Goal: Task Accomplishment & Management: Manage account settings

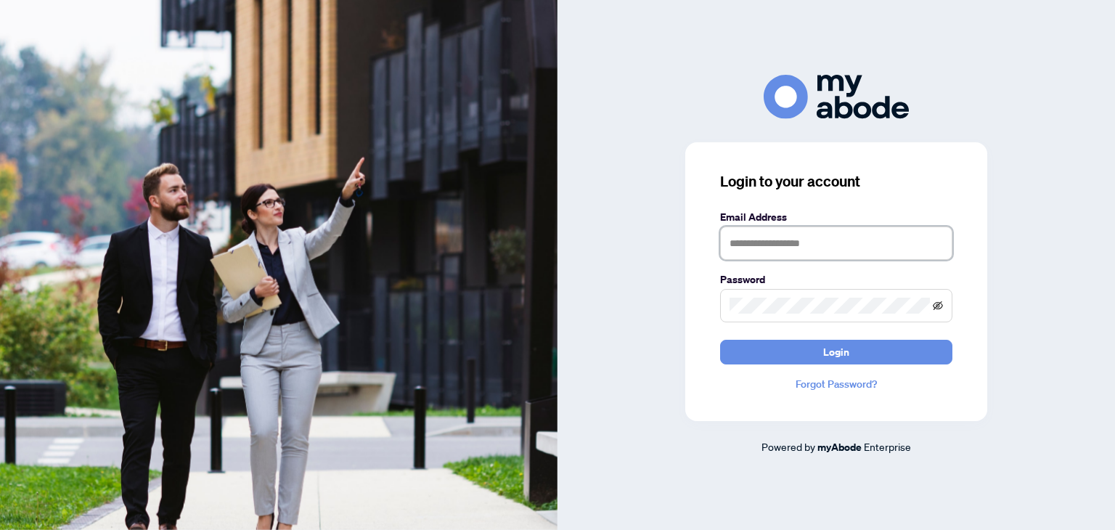
type input "**********"
click at [939, 303] on icon "eye-invisible" at bounding box center [938, 305] width 10 height 9
click at [939, 303] on icon "eye" at bounding box center [938, 305] width 10 height 7
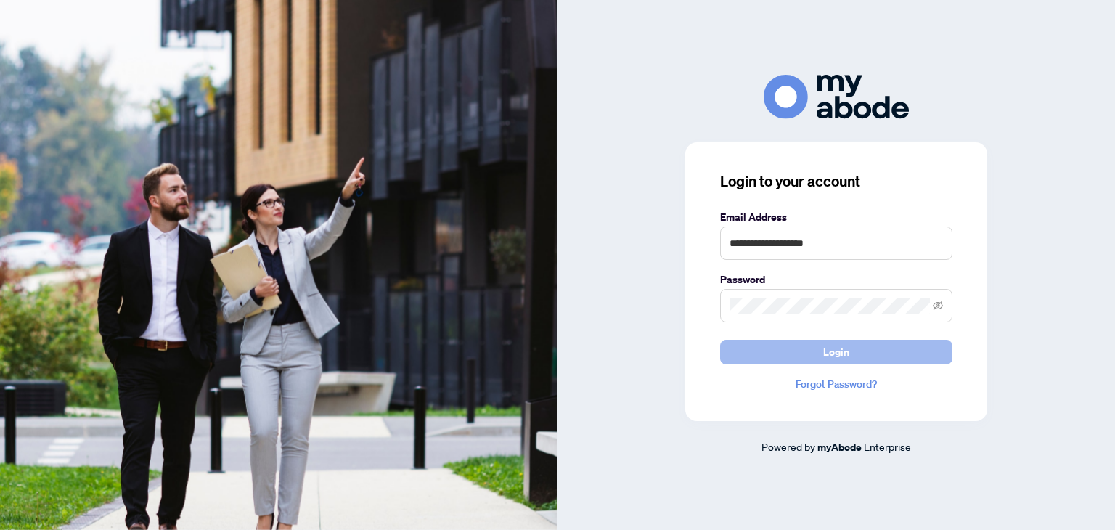
click at [840, 346] on span "Login" at bounding box center [837, 352] width 26 height 23
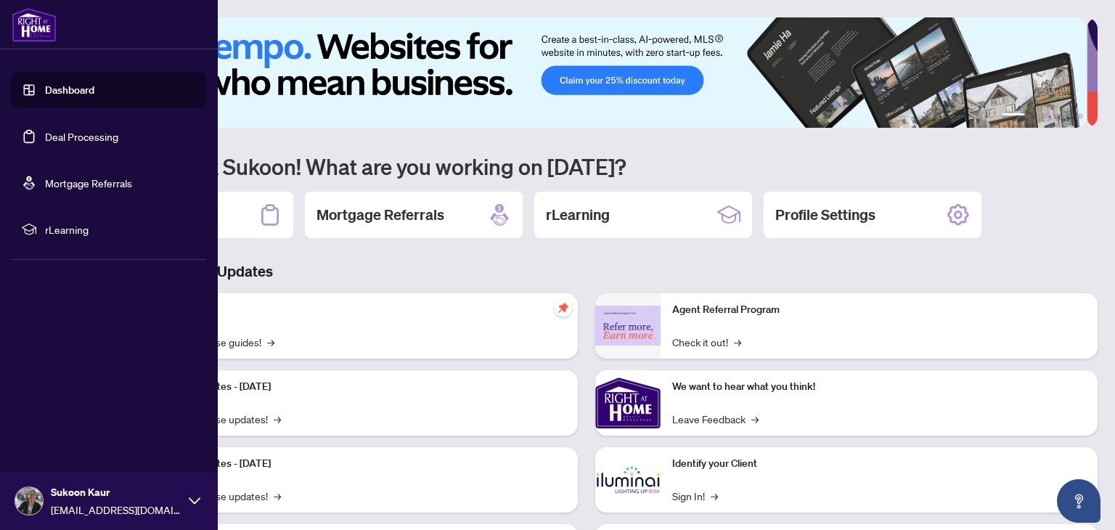
click at [94, 138] on link "Deal Processing" at bounding box center [81, 136] width 73 height 13
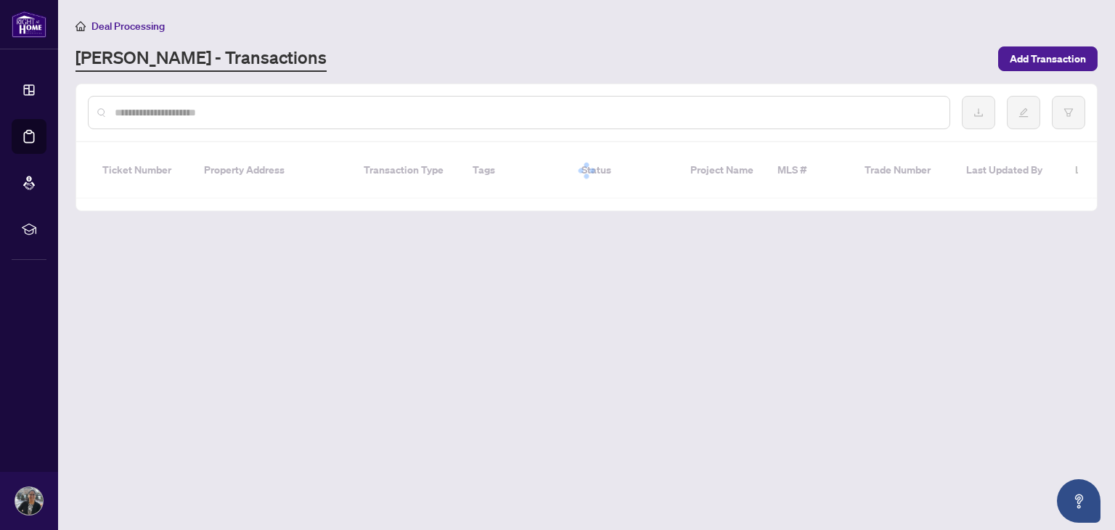
click at [280, 109] on input "text" at bounding box center [527, 113] width 824 height 16
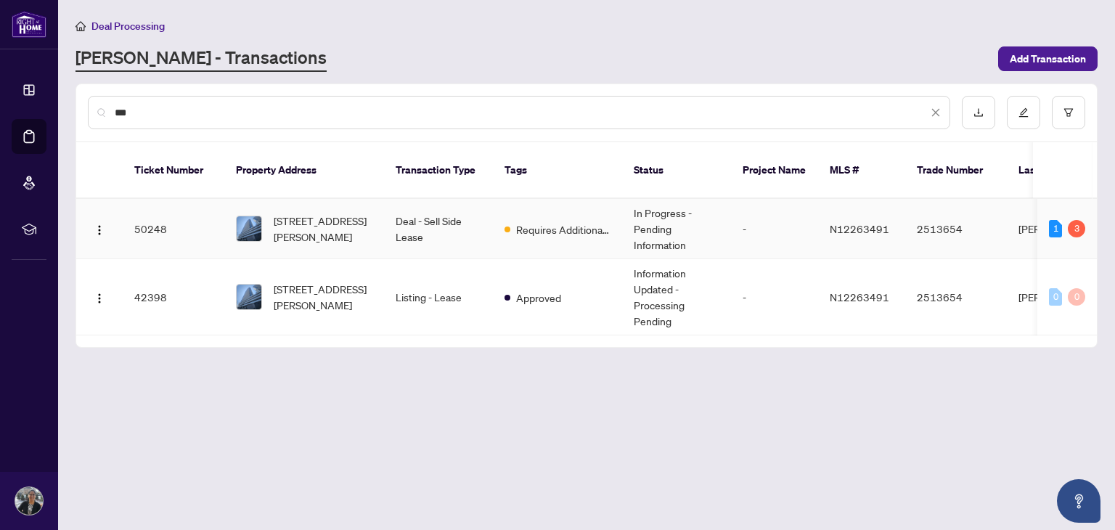
type input "***"
click at [328, 213] on span "[STREET_ADDRESS][PERSON_NAME]" at bounding box center [323, 229] width 99 height 32
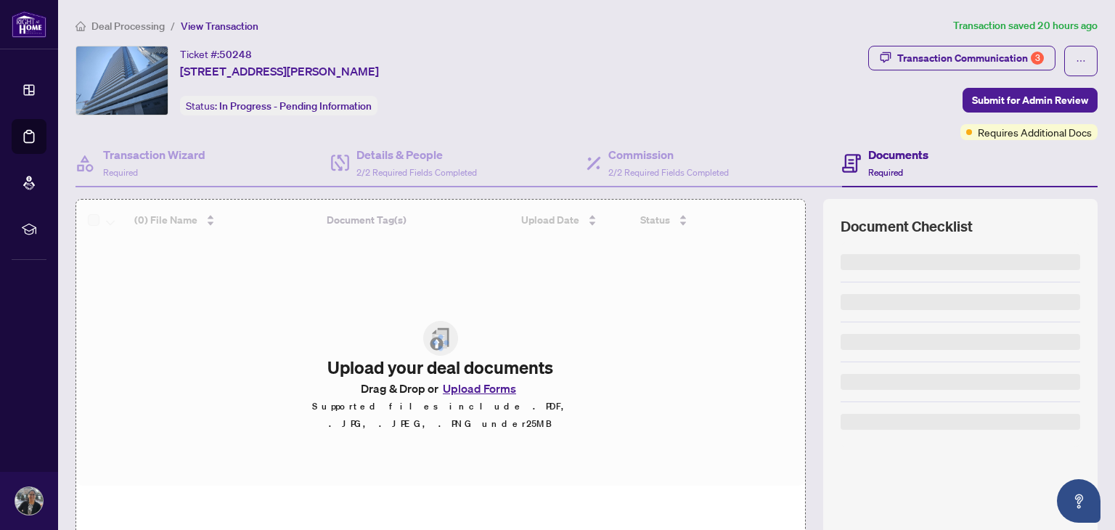
scroll to position [76, 0]
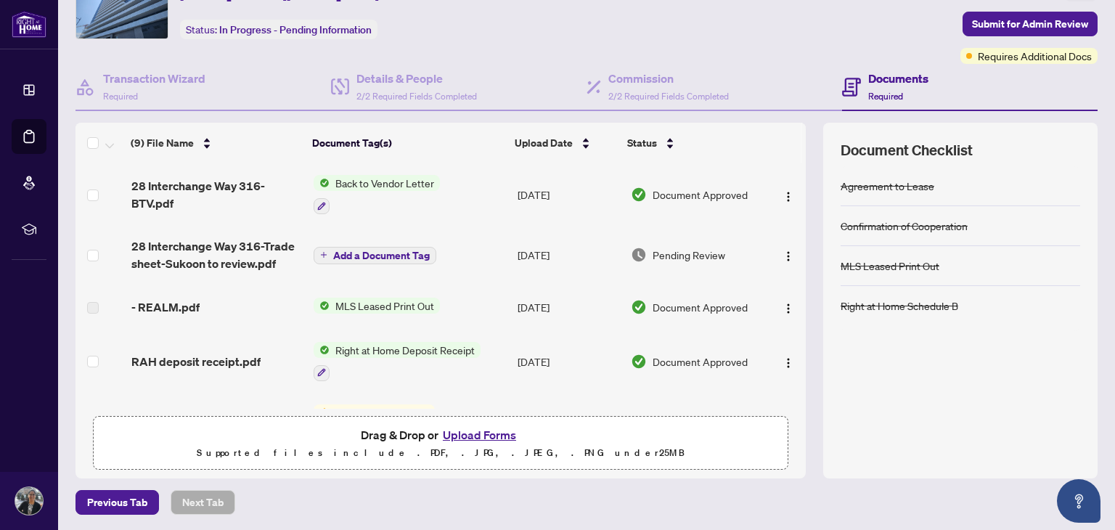
click at [487, 433] on button "Upload Forms" at bounding box center [480, 435] width 82 height 19
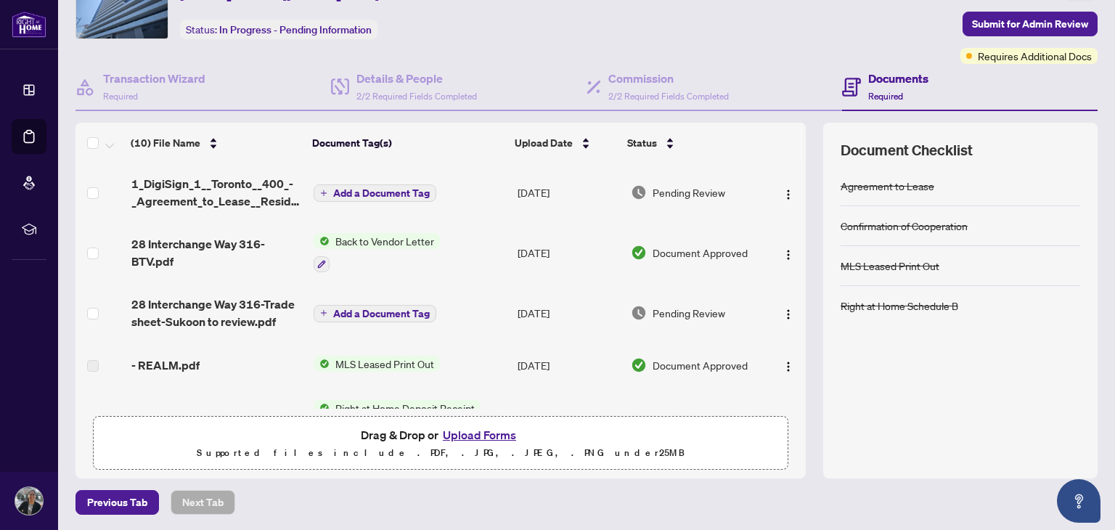
click at [386, 189] on span "Add a Document Tag" at bounding box center [381, 193] width 97 height 10
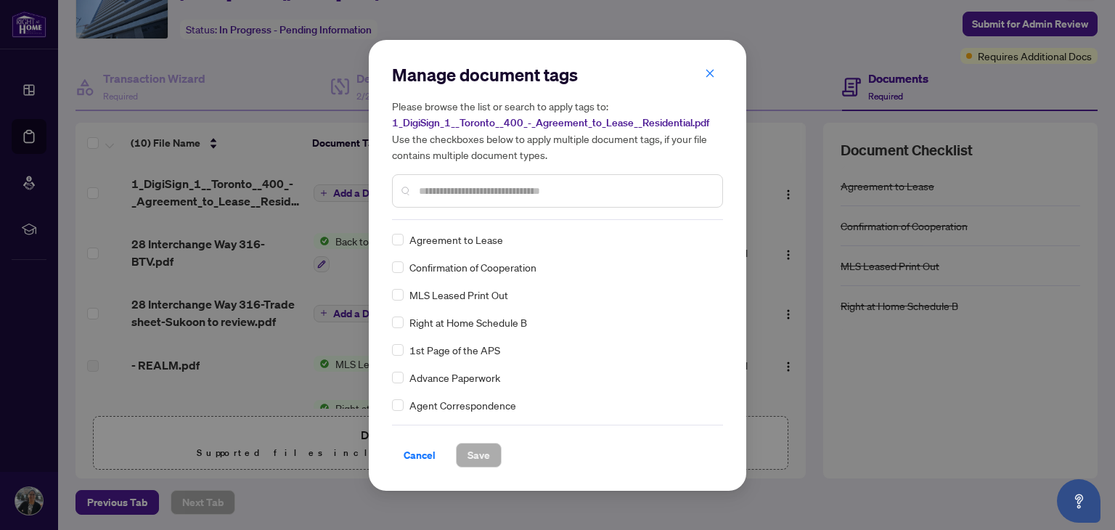
click at [482, 190] on input "text" at bounding box center [565, 191] width 292 height 16
click at [478, 451] on span "Save" at bounding box center [479, 455] width 23 height 23
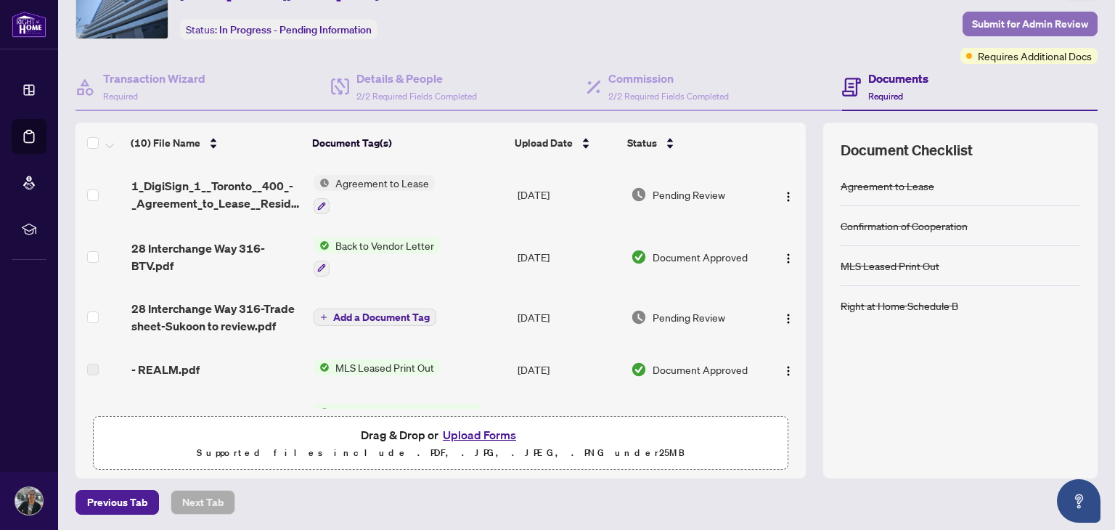
click at [1008, 22] on span "Submit for Admin Review" at bounding box center [1030, 23] width 116 height 23
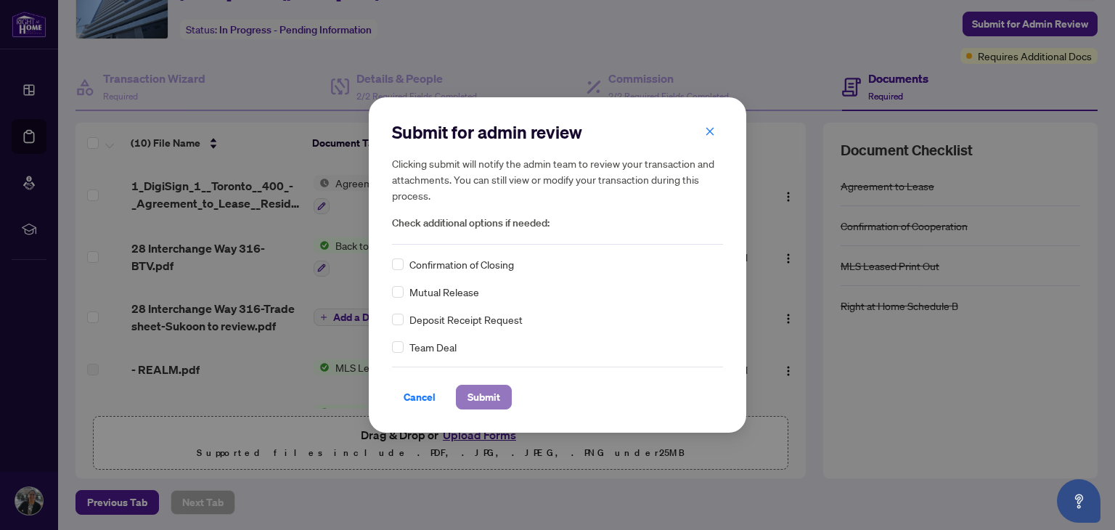
click at [485, 402] on span "Submit" at bounding box center [484, 397] width 33 height 23
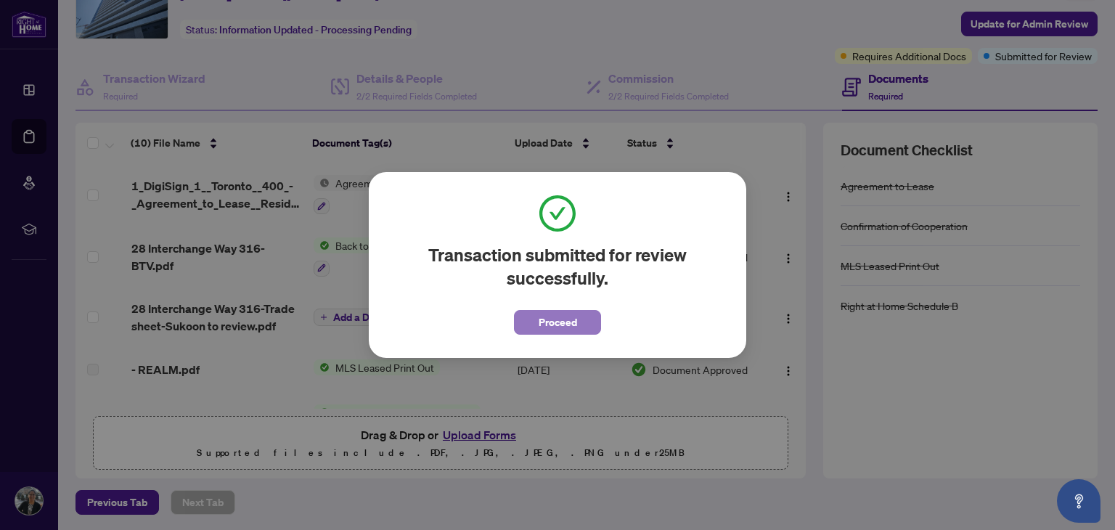
click at [561, 328] on span "Proceed" at bounding box center [558, 322] width 38 height 23
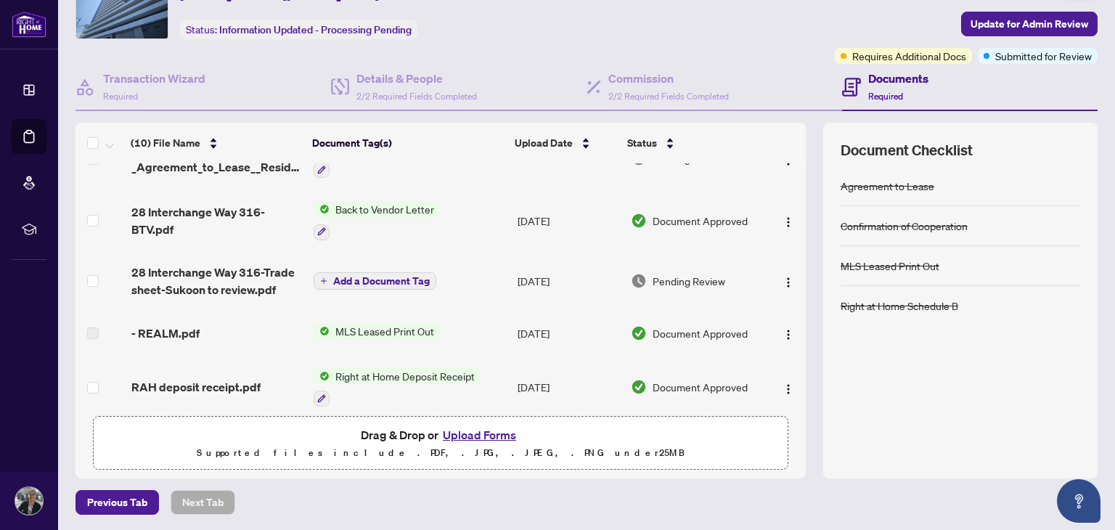
scroll to position [0, 0]
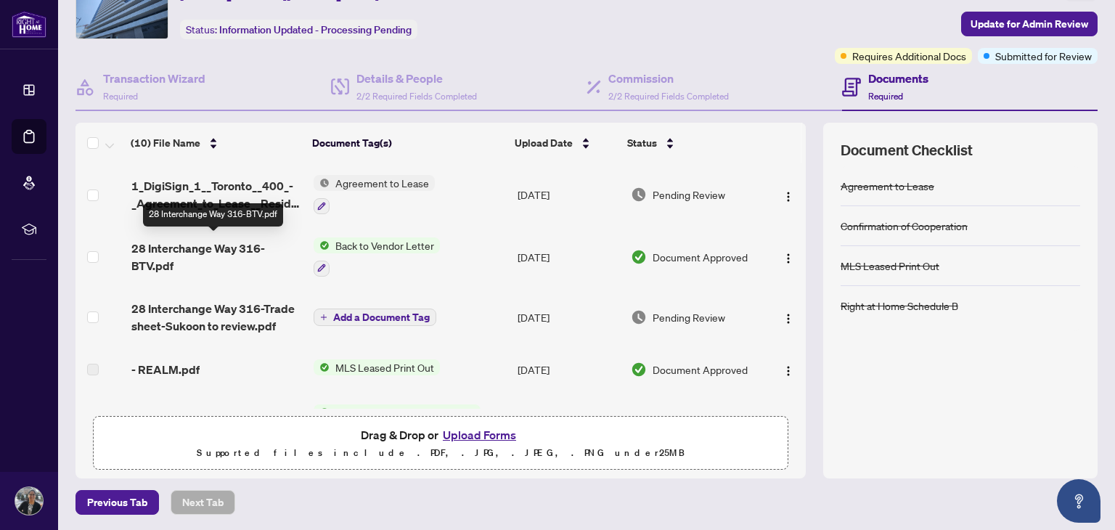
click at [221, 240] on span "28 Interchange Way 316-BTV.pdf" at bounding box center [216, 257] width 171 height 35
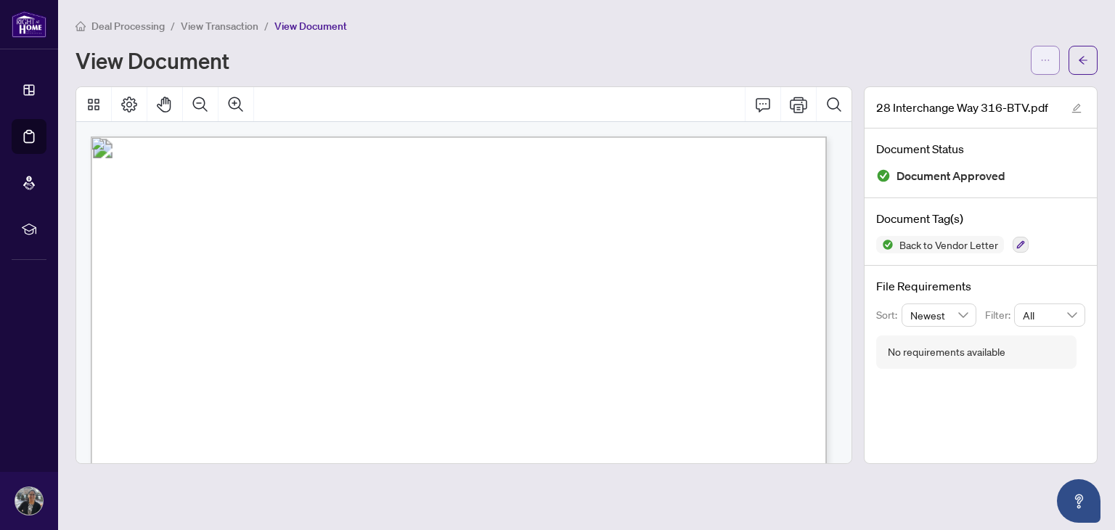
click at [1046, 62] on icon "ellipsis" at bounding box center [1046, 60] width 10 height 10
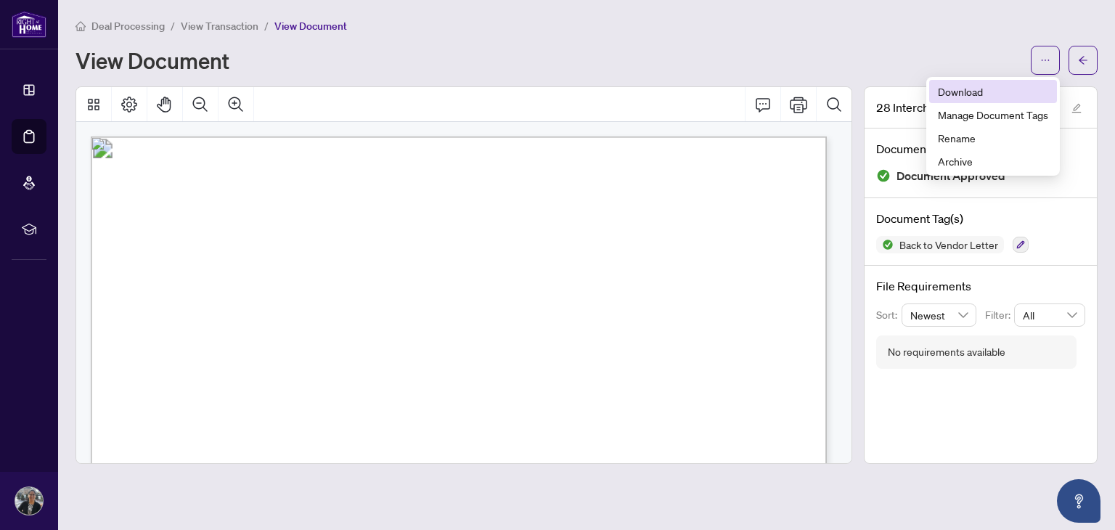
click at [979, 88] on span "Download" at bounding box center [993, 92] width 110 height 16
drag, startPoint x: 1095, startPoint y: 59, endPoint x: 1115, endPoint y: 62, distance: 19.9
click at [1095, 59] on button "button" at bounding box center [1083, 60] width 29 height 29
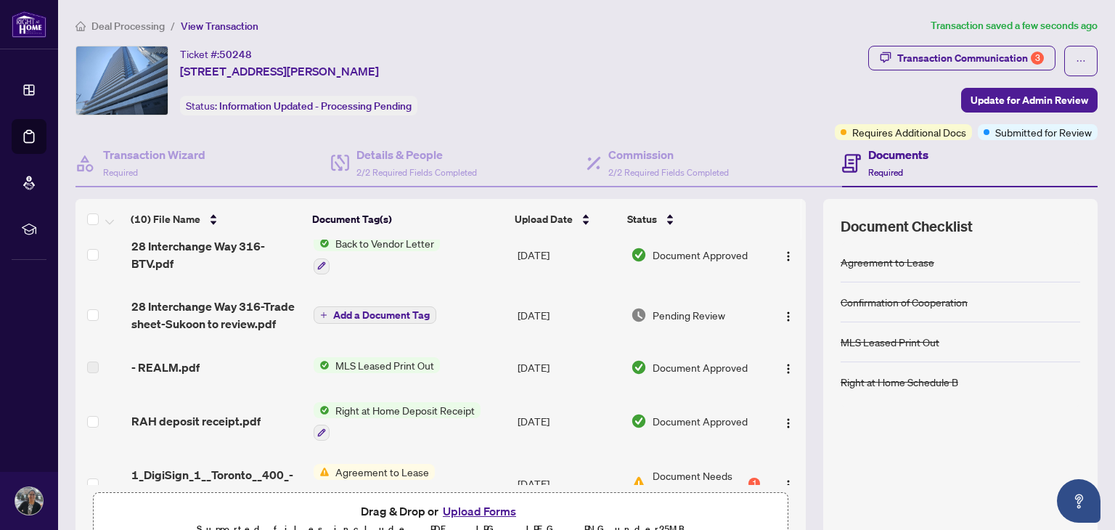
scroll to position [84, 0]
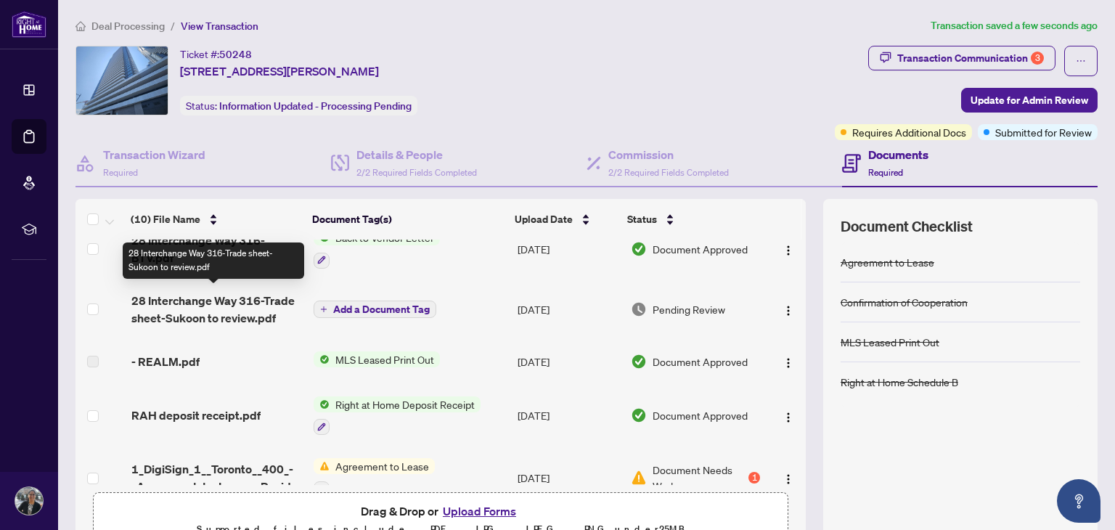
click at [243, 313] on span "28 Interchange Way 316-Trade sheet-Sukoon to review.pdf" at bounding box center [216, 309] width 171 height 35
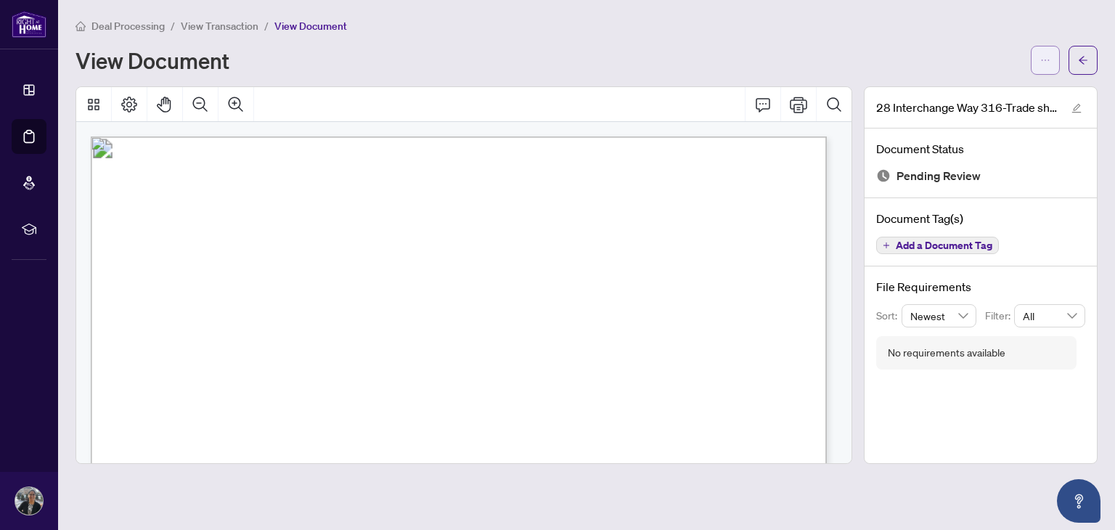
click at [1044, 66] on span "button" at bounding box center [1046, 60] width 10 height 23
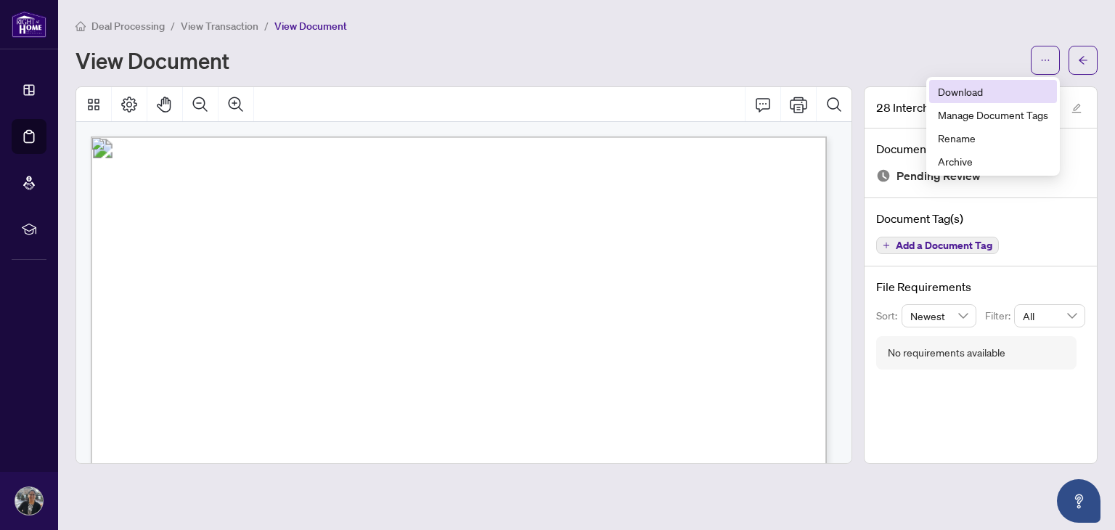
click at [978, 88] on span "Download" at bounding box center [993, 92] width 110 height 16
click at [1084, 53] on span "button" at bounding box center [1083, 60] width 10 height 23
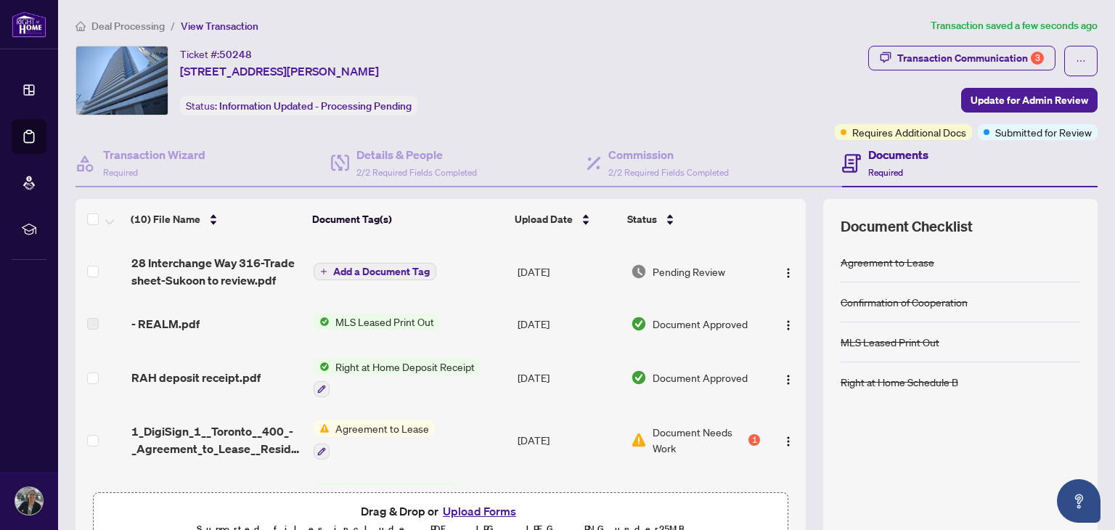
scroll to position [122, 0]
click at [173, 317] on span "- REALM.pdf" at bounding box center [165, 323] width 68 height 17
click at [387, 318] on span "MLS Leased Print Out" at bounding box center [385, 322] width 110 height 16
click at [386, 369] on span "MLS Leased Print Out" at bounding box center [363, 366] width 110 height 16
click at [174, 329] on td "- REALM.pdf" at bounding box center [217, 324] width 182 height 46
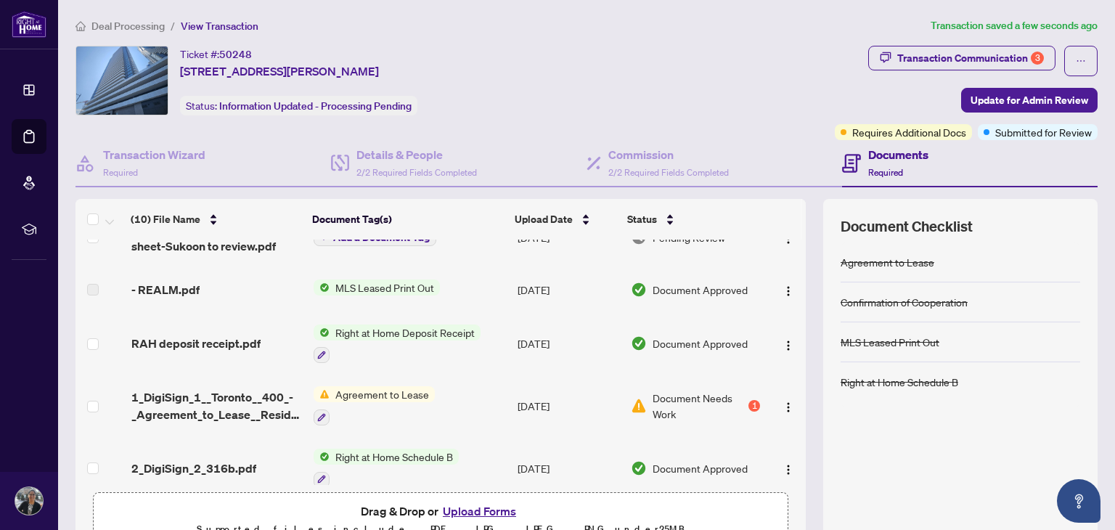
scroll to position [151, 0]
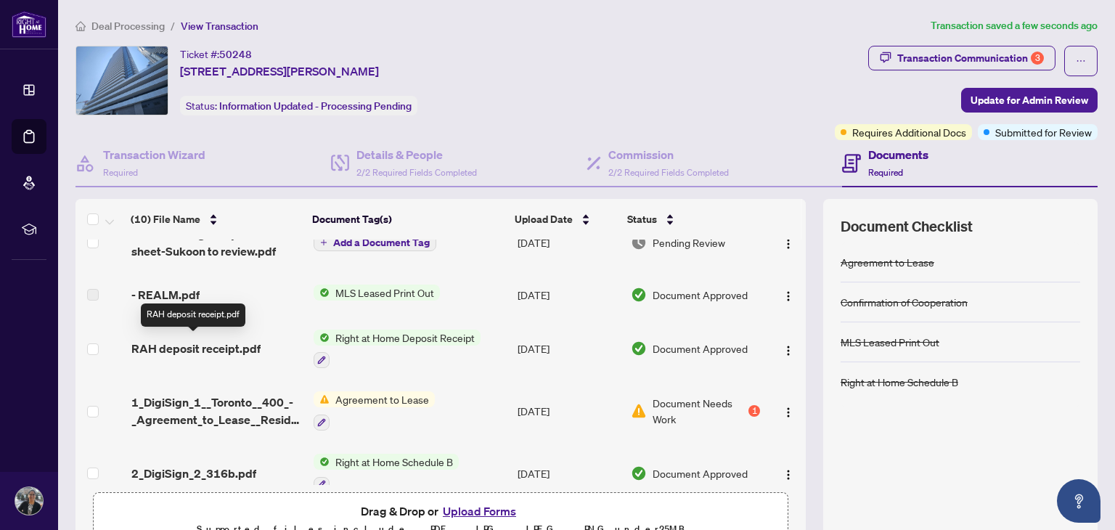
click at [209, 346] on span "RAH deposit receipt.pdf" at bounding box center [195, 348] width 129 height 17
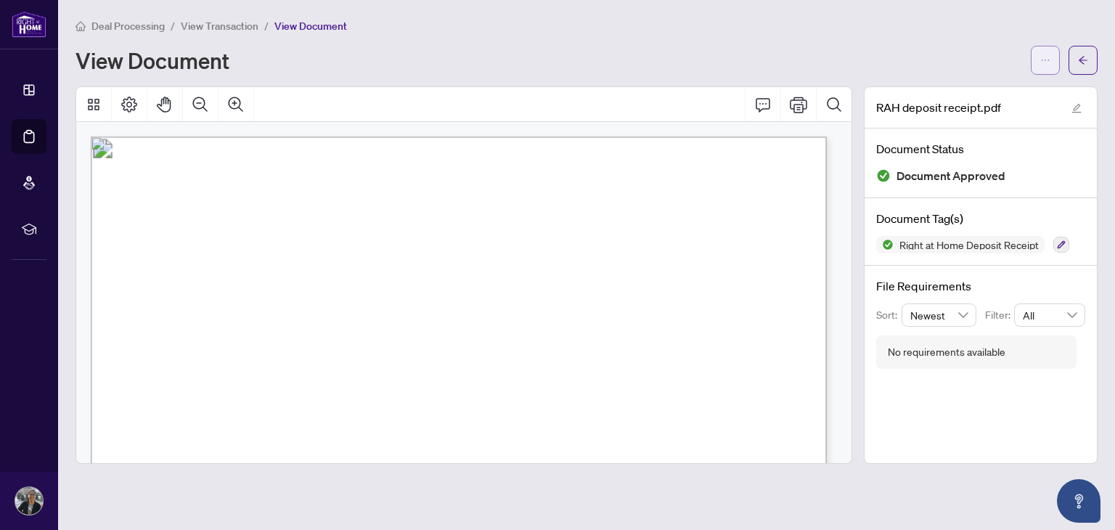
click at [1049, 50] on span "button" at bounding box center [1046, 60] width 10 height 23
click at [966, 87] on span "Download" at bounding box center [993, 92] width 110 height 16
click at [1089, 56] on button "button" at bounding box center [1083, 60] width 29 height 29
